Goal: Task Accomplishment & Management: Use online tool/utility

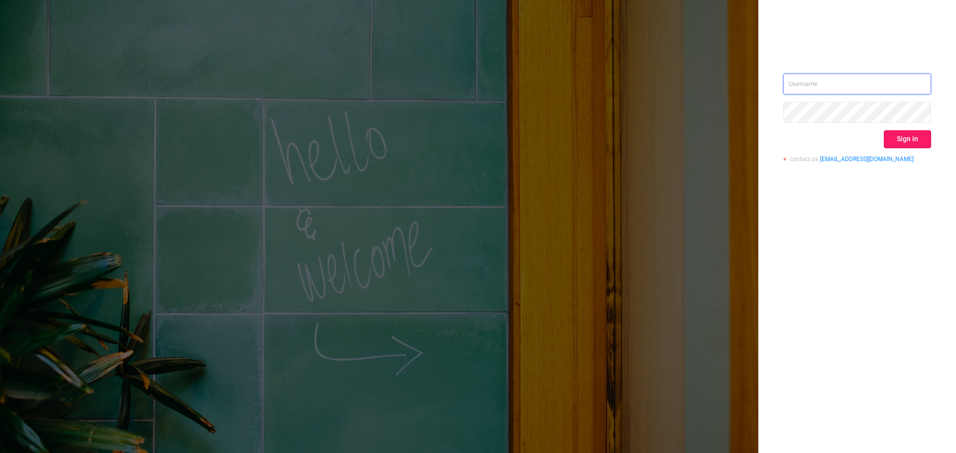
type input "[PERSON_NAME][EMAIL_ADDRESS][DOMAIN_NAME]"
click at [913, 139] on button "Sign in" at bounding box center [906, 139] width 47 height 18
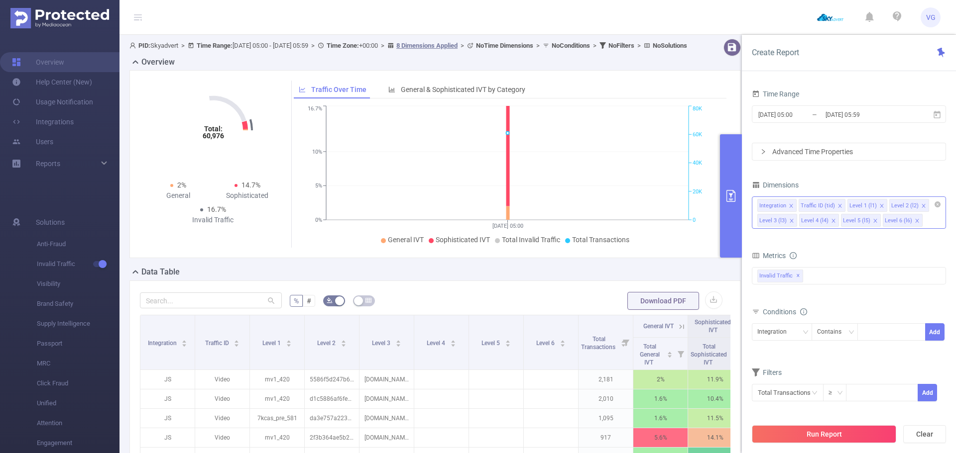
click at [788, 204] on icon "icon: close" at bounding box center [790, 206] width 5 height 5
click at [796, 204] on icon "icon: close" at bounding box center [797, 205] width 3 height 3
click at [789, 204] on icon "icon: close" at bounding box center [790, 205] width 3 height 3
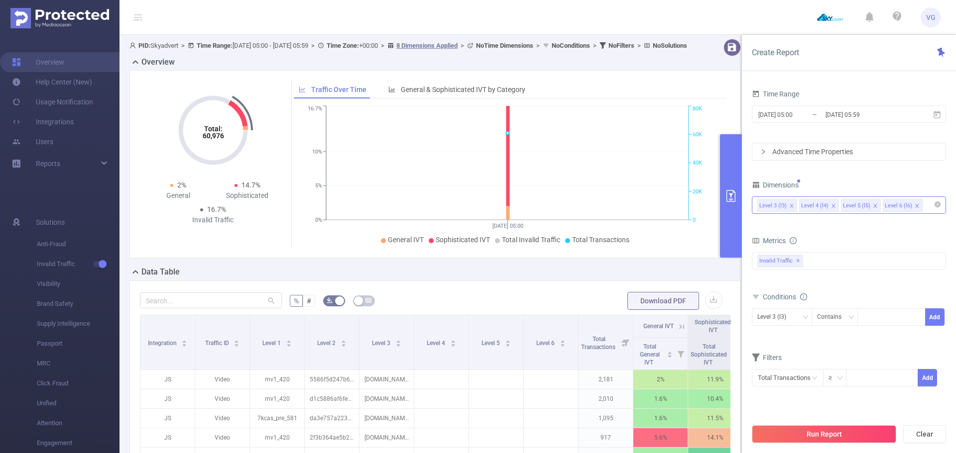
click at [831, 205] on icon "icon: close" at bounding box center [833, 206] width 5 height 5
click at [814, 257] on div "Invalid Traffic ✕" at bounding box center [849, 260] width 194 height 17
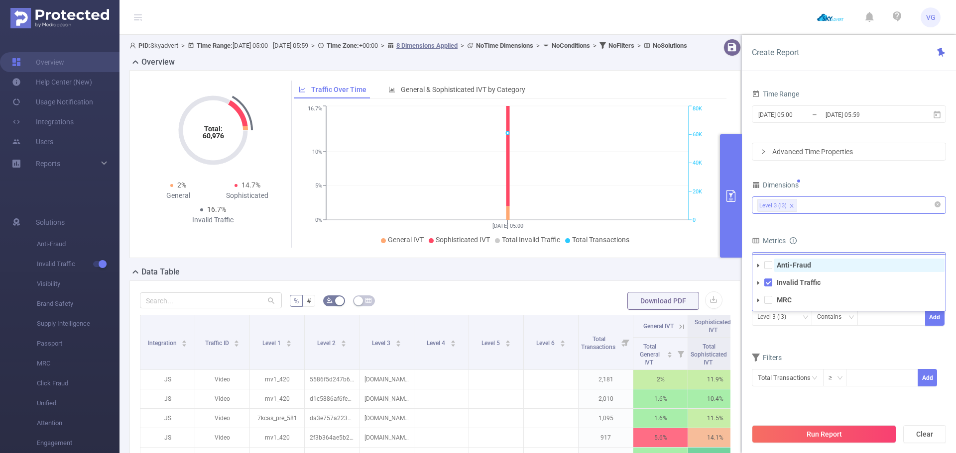
click at [810, 262] on span "Anti-Fraud" at bounding box center [859, 265] width 170 height 13
click at [821, 224] on form "Dimensions Level 3 (l3) Metrics bp_total brand-safety brand_is_solution bp_adul…" at bounding box center [849, 288] width 194 height 221
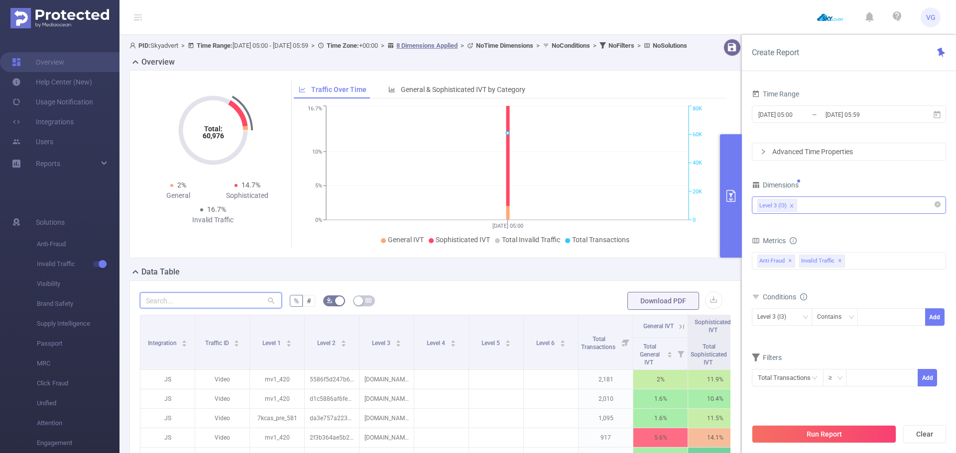
click at [207, 308] on input "text" at bounding box center [211, 301] width 142 height 16
paste input "[DOMAIN_NAME]"
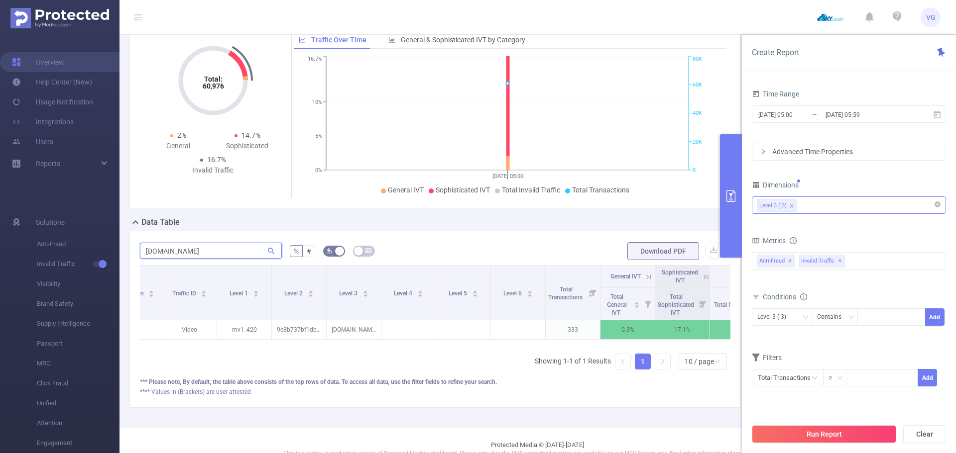
scroll to position [0, 77]
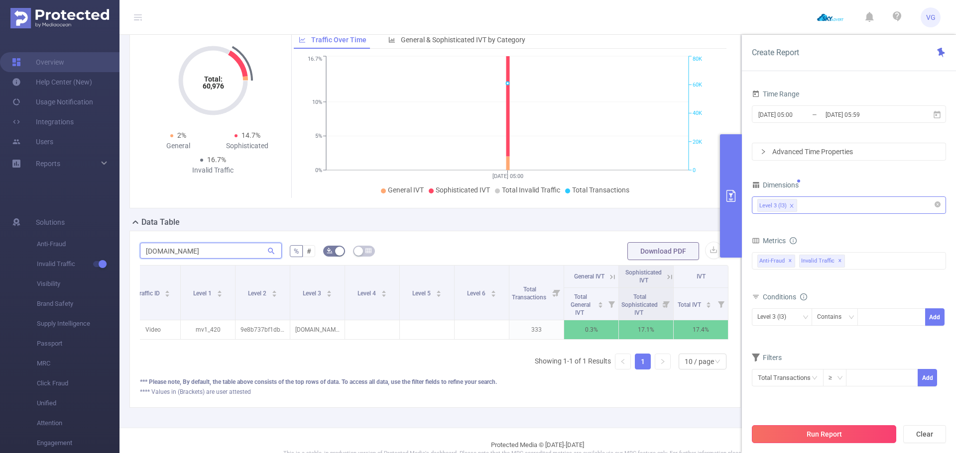
type input "[DOMAIN_NAME]"
click at [811, 436] on button "Run Report" at bounding box center [824, 435] width 144 height 18
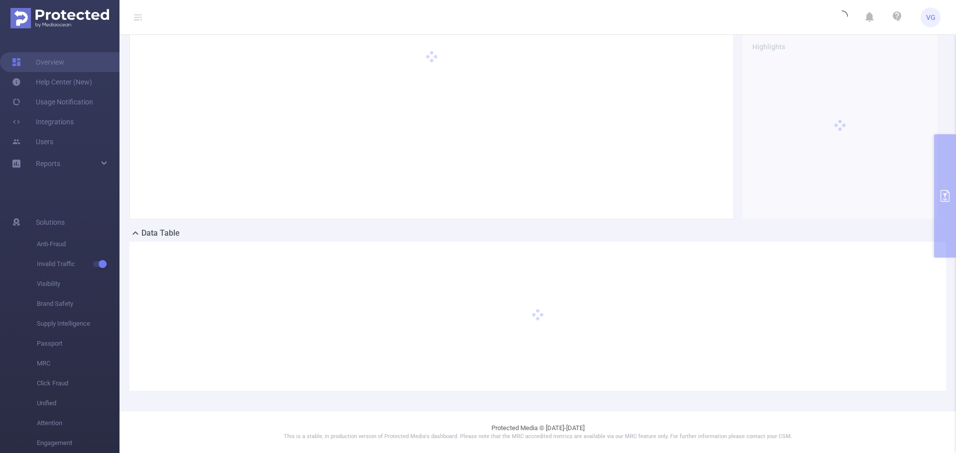
scroll to position [37, 0]
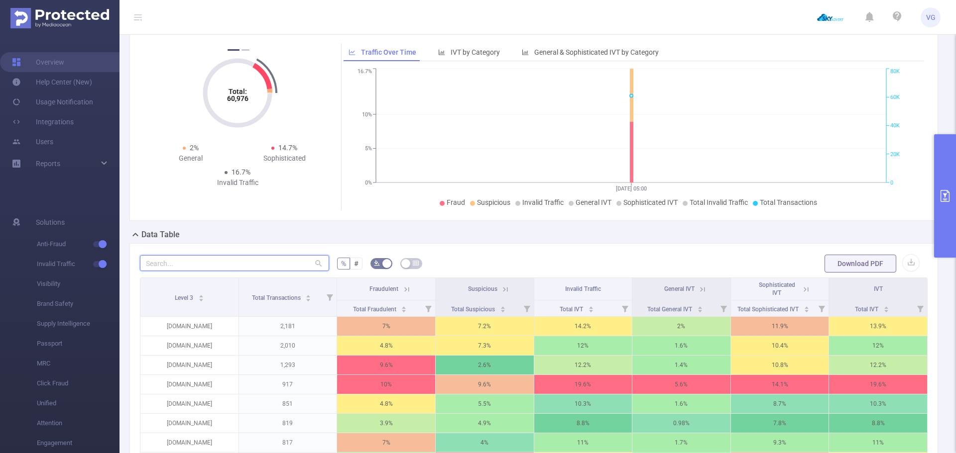
click at [249, 259] on input "text" at bounding box center [234, 263] width 189 height 16
paste input "[DOMAIN_NAME]"
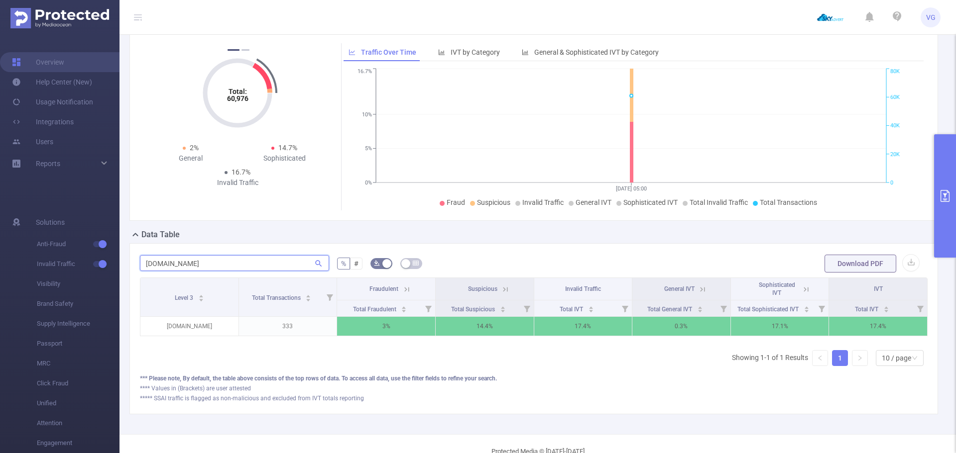
scroll to position [0, 2]
type input "[DOMAIN_NAME]"
click at [501, 287] on icon at bounding box center [503, 289] width 4 height 4
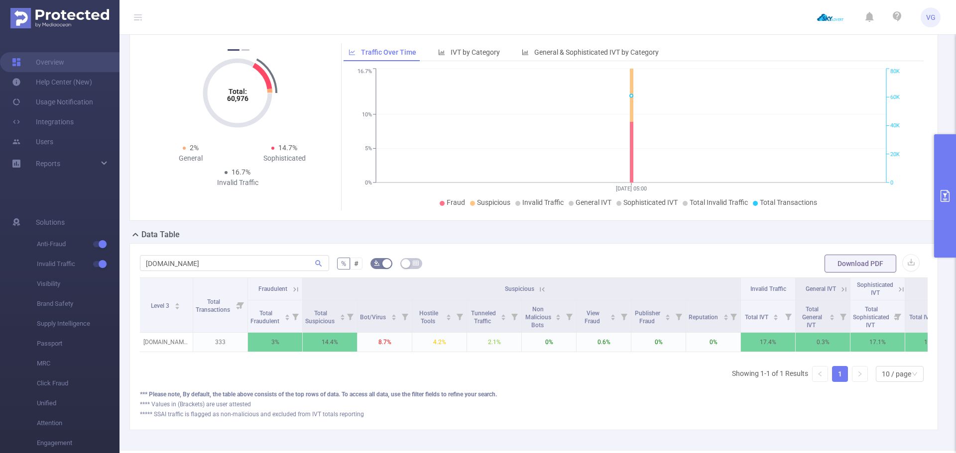
drag, startPoint x: 377, startPoint y: 356, endPoint x: 426, endPoint y: 359, distance: 48.9
click at [432, 358] on div "Level 3 Total Transactions Fraudulent Suspicious Invalid Traffic General IVT So…" at bounding box center [533, 318] width 787 height 81
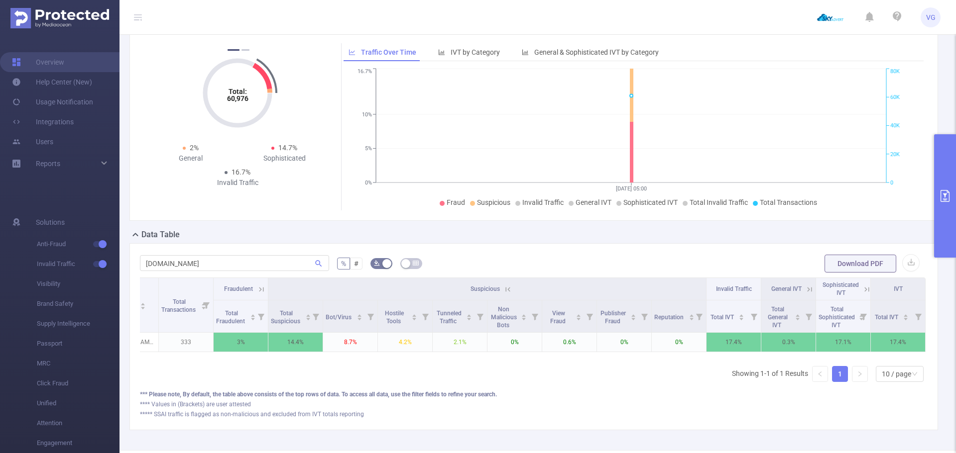
click at [506, 287] on icon at bounding box center [508, 289] width 4 height 4
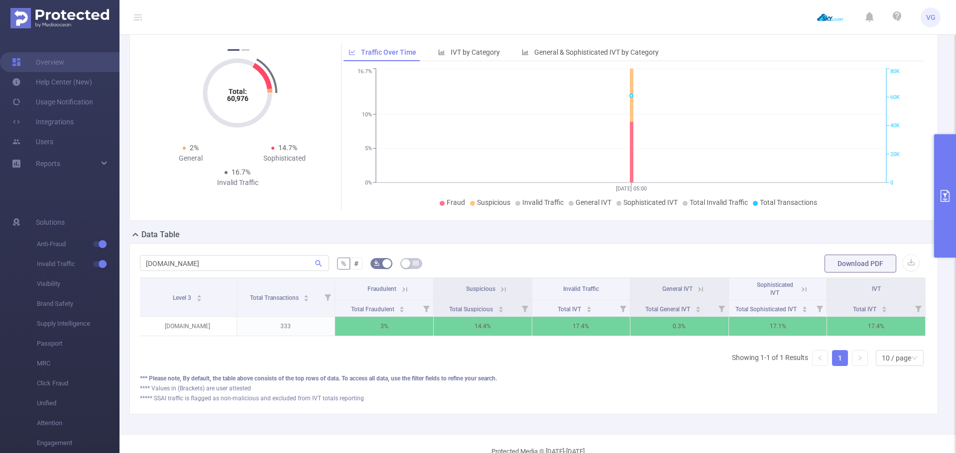
click at [696, 290] on icon at bounding box center [700, 289] width 9 height 9
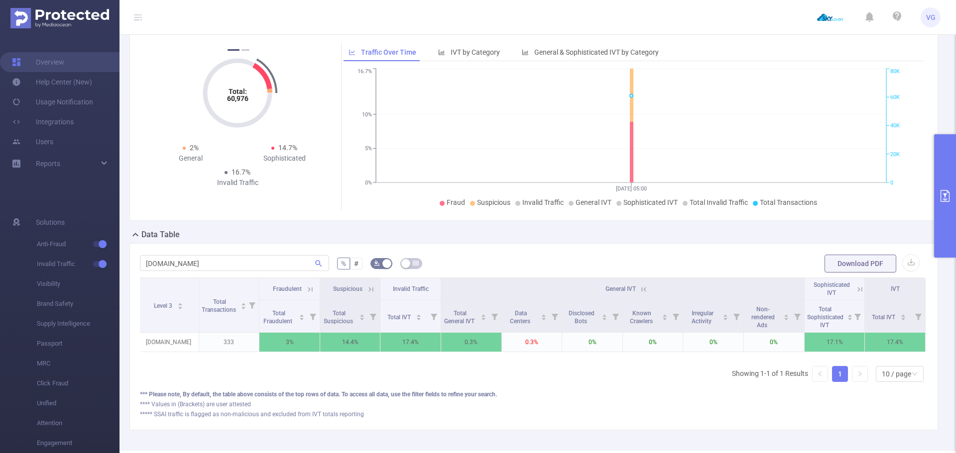
click at [644, 285] on th "General IVT" at bounding box center [622, 289] width 363 height 22
click at [640, 287] on icon at bounding box center [643, 289] width 9 height 9
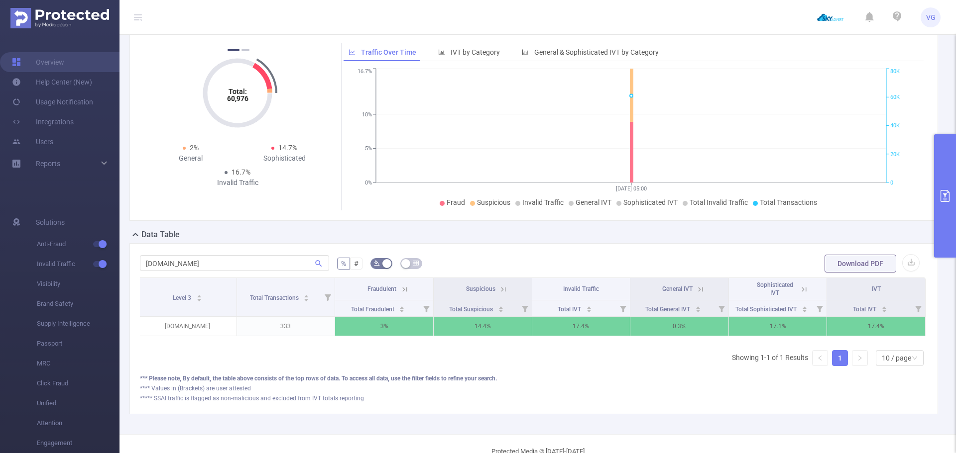
click at [799, 288] on icon at bounding box center [803, 289] width 9 height 9
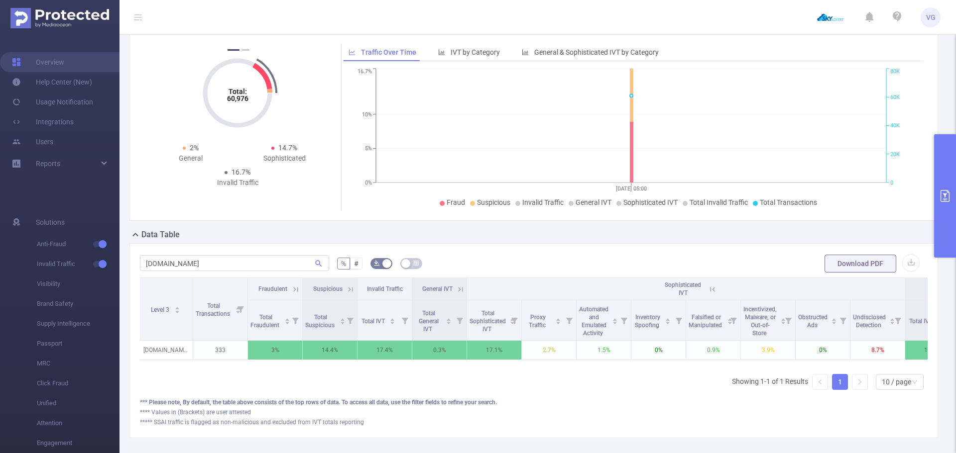
scroll to position [0, 44]
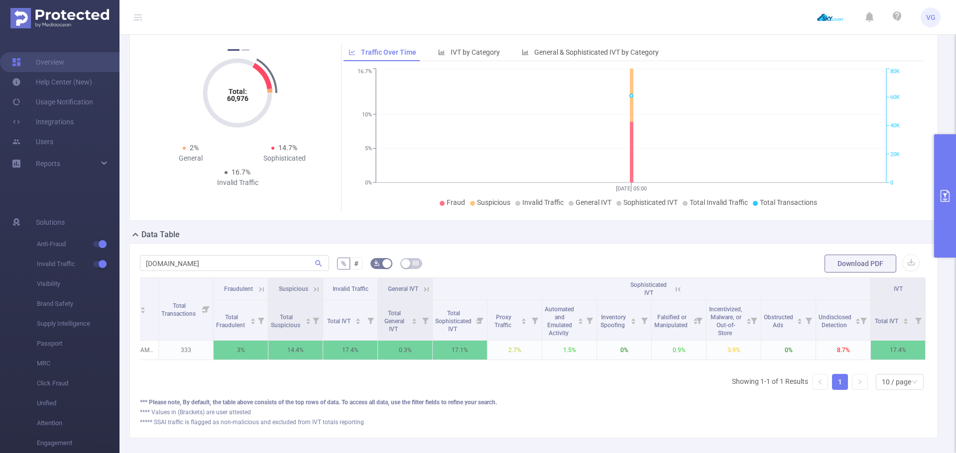
click at [673, 290] on icon at bounding box center [677, 289] width 9 height 9
